Goal: Browse casually: Explore the website without a specific task or goal

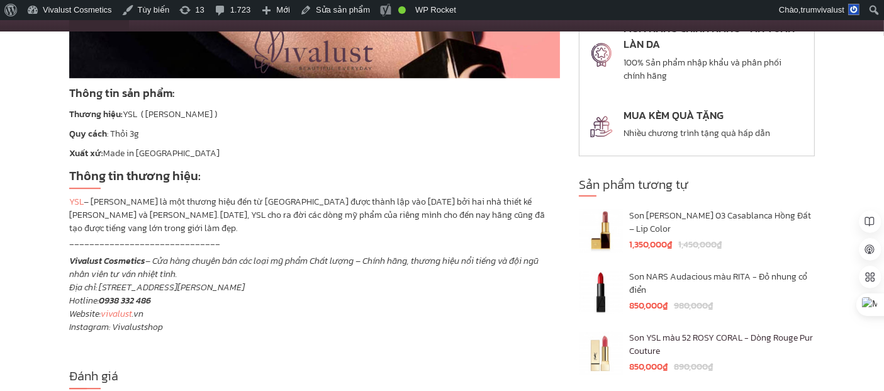
scroll to position [3690, 0]
